Goal: Task Accomplishment & Management: Use online tool/utility

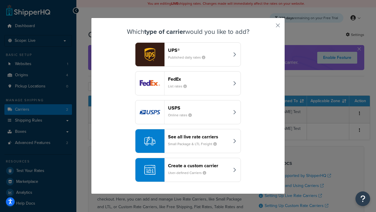
click at [188, 170] on div "Create a custom carrier User-defined Carriers" at bounding box center [198, 169] width 61 height 14
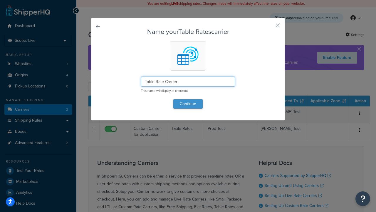
type input "Table Rate Carrier"
click at [188, 103] on button "Continue" at bounding box center [187, 103] width 29 height 9
